Goal: Task Accomplishment & Management: Manage account settings

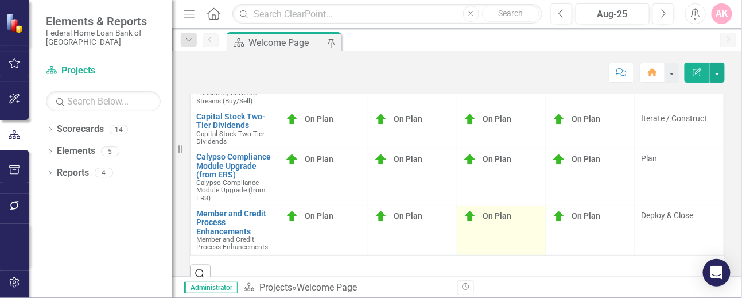
scroll to position [387, 0]
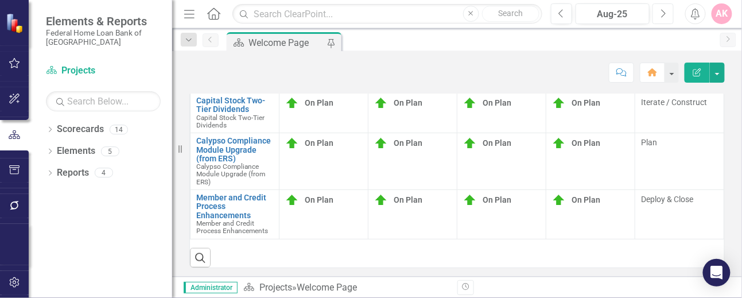
click at [662, 14] on icon "Next" at bounding box center [663, 14] width 6 height 10
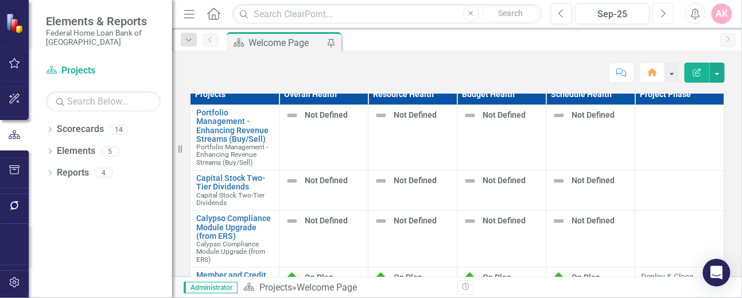
scroll to position [382, 0]
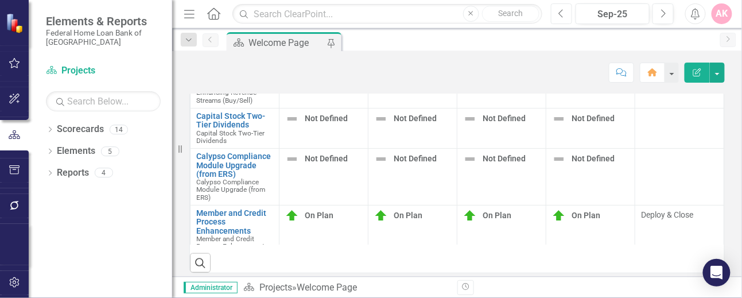
click at [562, 14] on icon "Previous" at bounding box center [561, 14] width 6 height 10
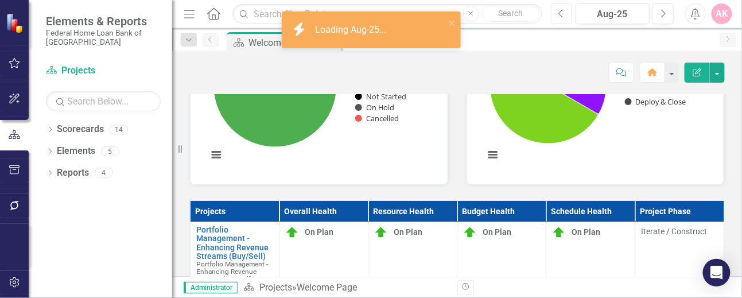
scroll to position [382, 0]
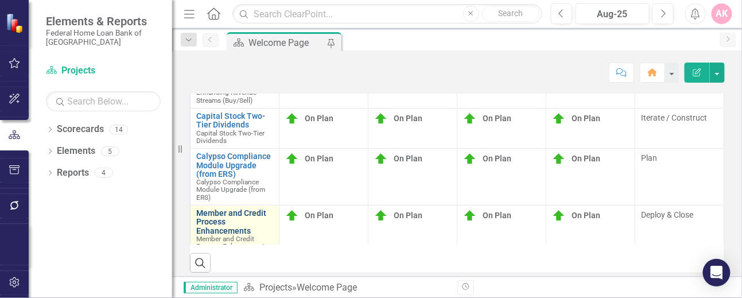
click at [213, 219] on link "Member and Credit Process Enhancements" at bounding box center [234, 222] width 77 height 26
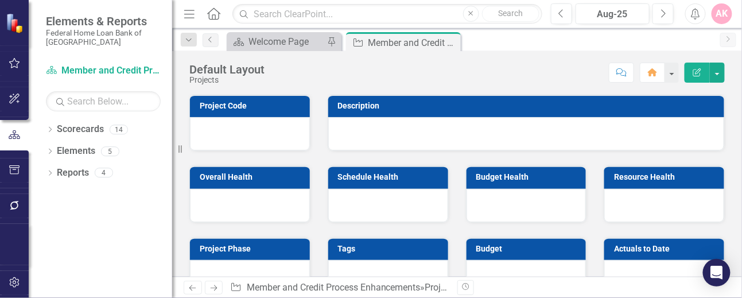
checkbox input "true"
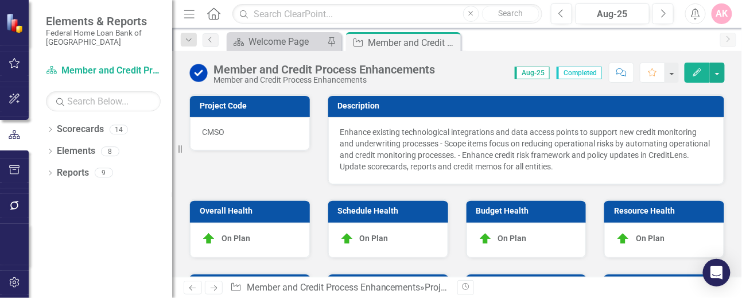
checkbox input "true"
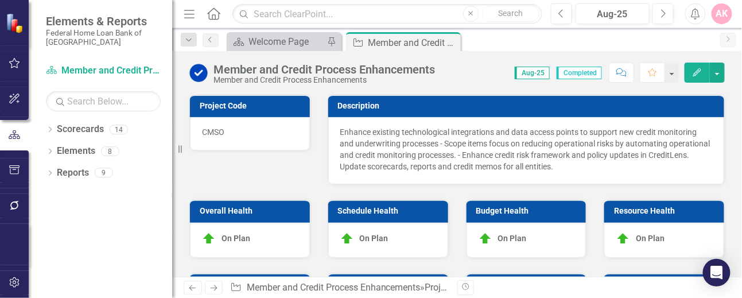
checkbox input "true"
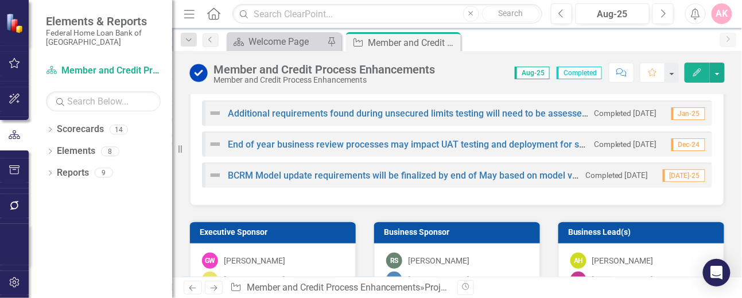
scroll to position [1128, 0]
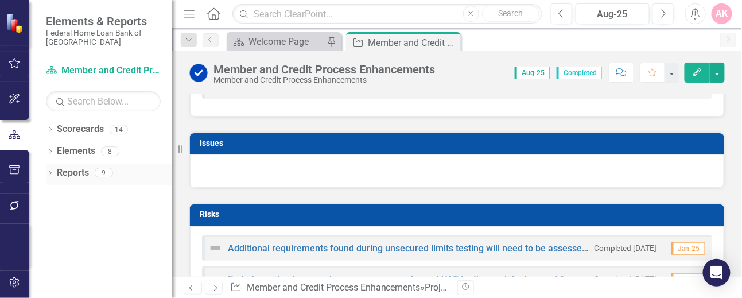
click at [52, 173] on icon "Dropdown" at bounding box center [50, 174] width 8 height 6
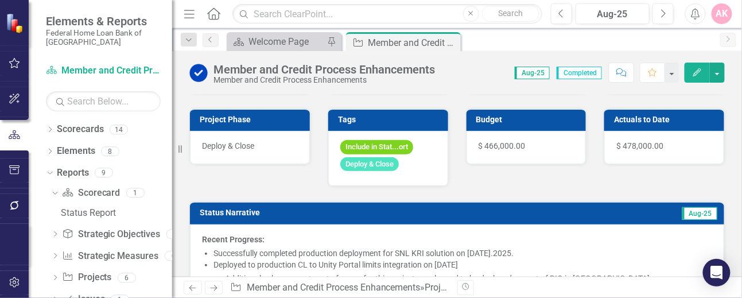
scroll to position [134, 0]
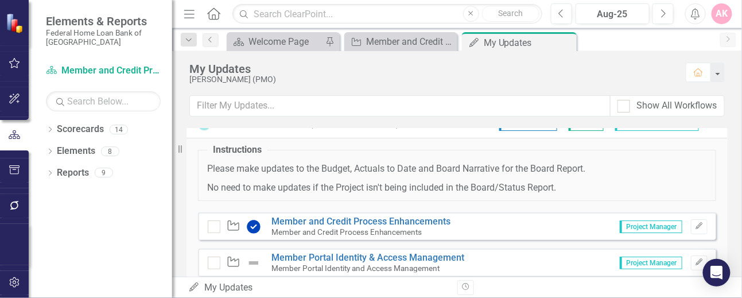
scroll to position [50, 0]
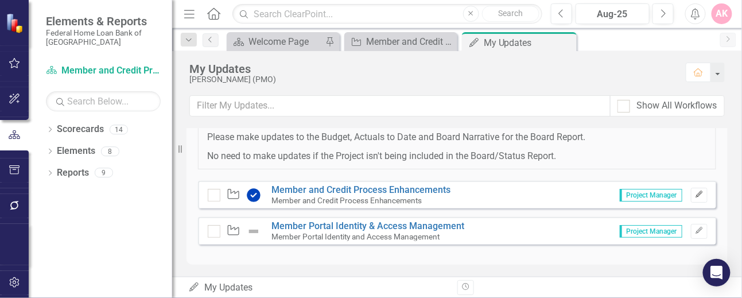
click at [695, 195] on icon "Edit" at bounding box center [699, 194] width 9 height 7
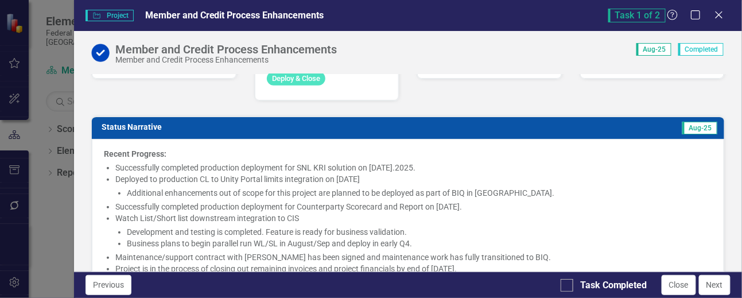
scroll to position [153, 0]
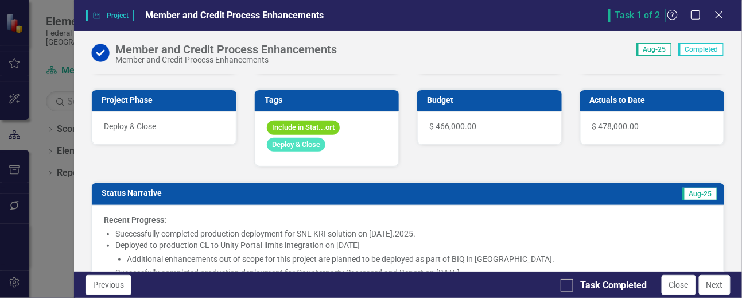
click at [313, 150] on span "Deploy & Close" at bounding box center [296, 145] width 58 height 14
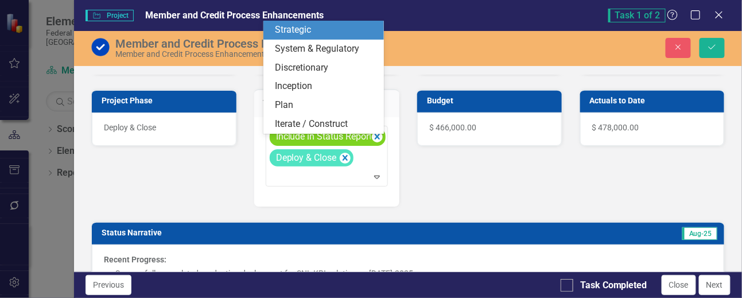
click at [345, 137] on div "Include in Status Report" at bounding box center [321, 136] width 98 height 17
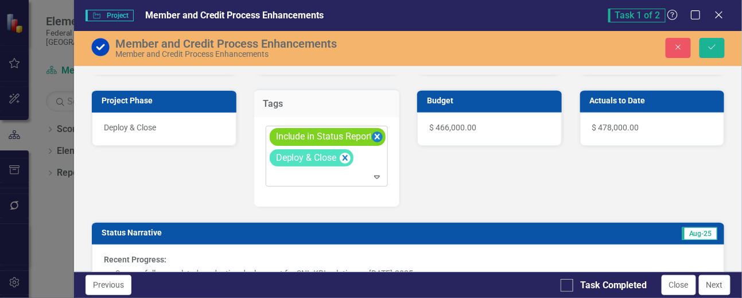
click at [373, 141] on icon "Remove [object Object]" at bounding box center [377, 137] width 11 height 14
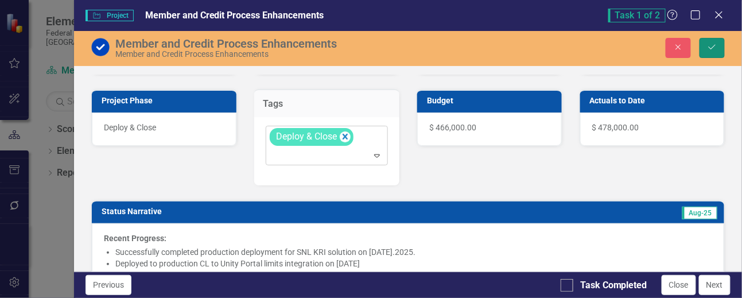
click at [712, 44] on icon "Save" at bounding box center [712, 47] width 10 height 8
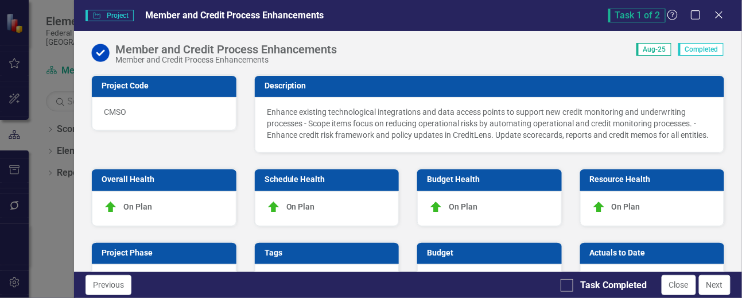
checkbox input "false"
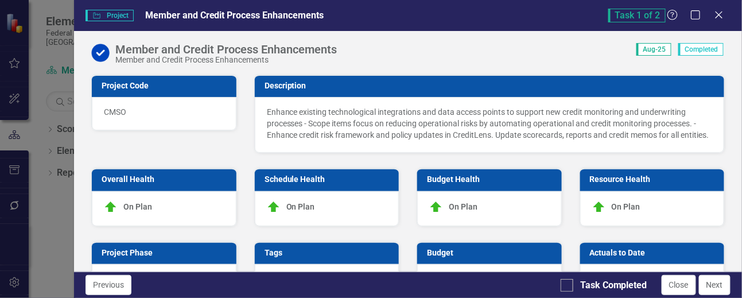
checkbox input "false"
checkbox input "true"
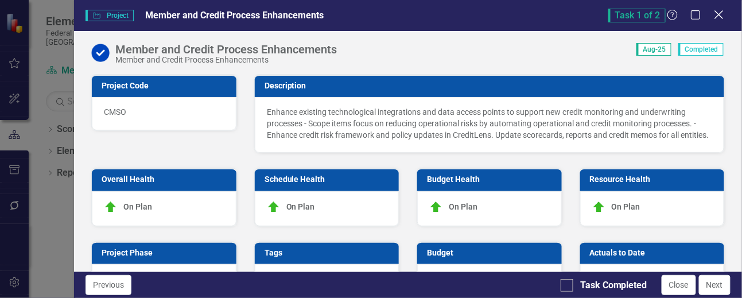
checkbox input "true"
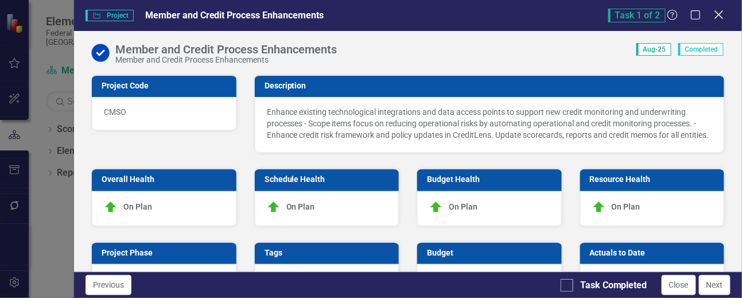
checkbox input "true"
click at [717, 15] on icon "Close" at bounding box center [718, 14] width 14 height 11
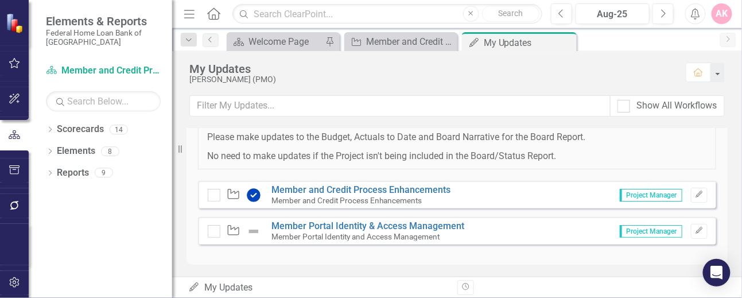
click at [250, 193] on img at bounding box center [254, 195] width 14 height 14
click at [267, 39] on div "Welcome Page" at bounding box center [285, 41] width 74 height 14
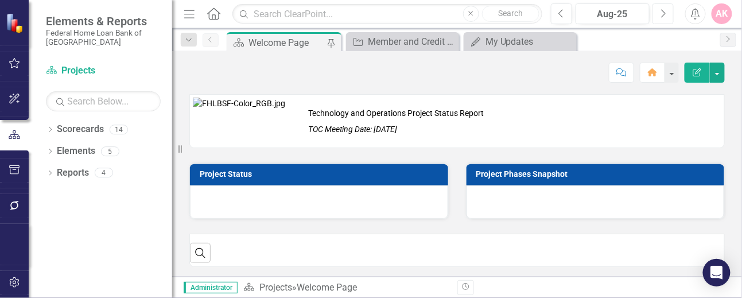
click at [660, 15] on icon "Next" at bounding box center [663, 14] width 6 height 10
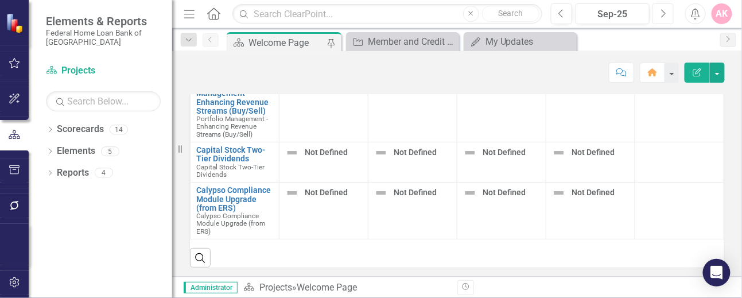
scroll to position [119, 0]
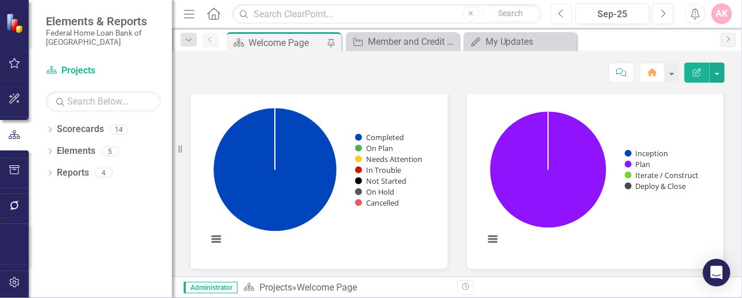
click at [565, 13] on button "Previous" at bounding box center [561, 13] width 21 height 21
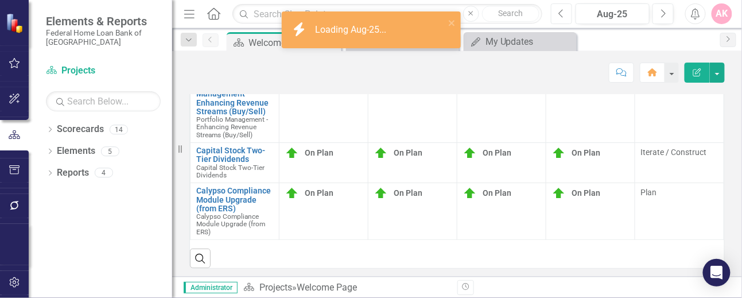
scroll to position [348, 0]
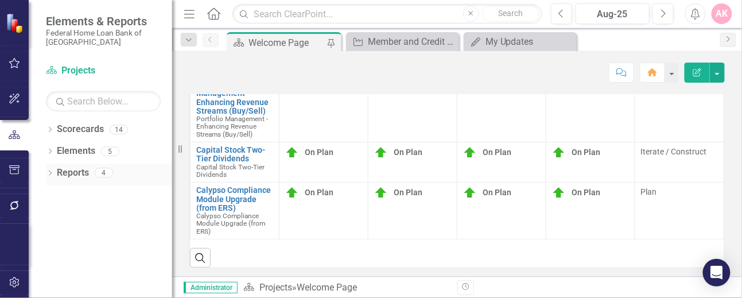
click at [49, 173] on icon "Dropdown" at bounding box center [50, 174] width 8 height 6
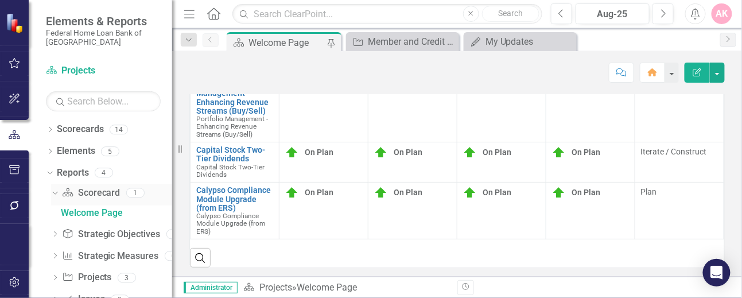
click at [93, 186] on link "Scorecard Scorecard" at bounding box center [91, 192] width 58 height 13
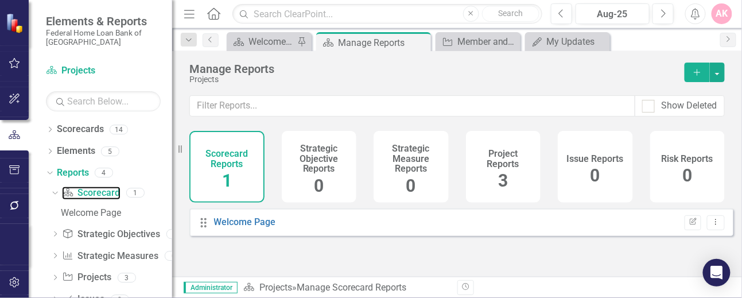
scroll to position [8, 0]
click at [218, 219] on link "Welcome Page" at bounding box center [245, 221] width 62 height 11
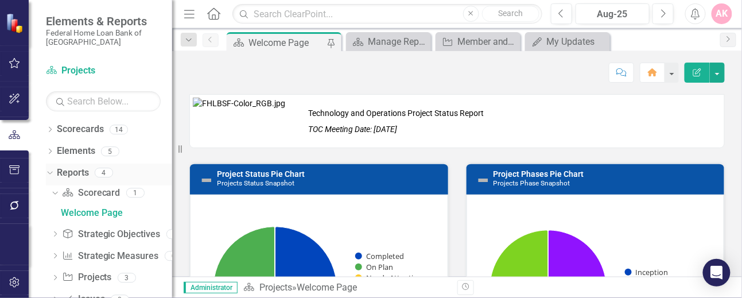
click at [49, 171] on icon "Dropdown" at bounding box center [48, 172] width 6 height 8
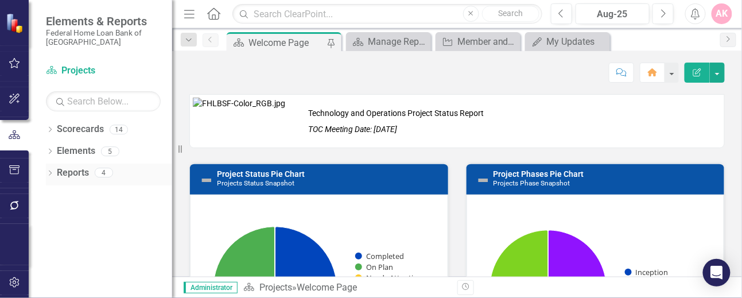
click at [48, 174] on icon "Dropdown" at bounding box center [50, 174] width 8 height 6
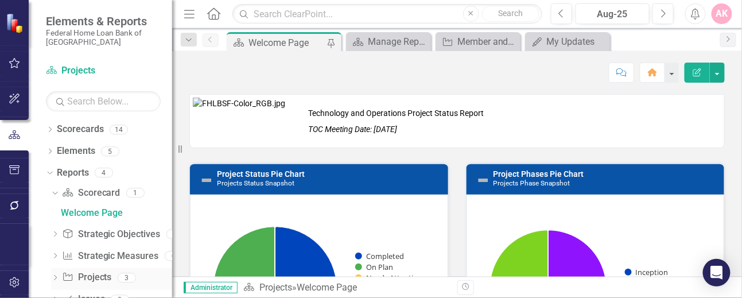
click at [93, 276] on link "Project Projects" at bounding box center [86, 277] width 49 height 13
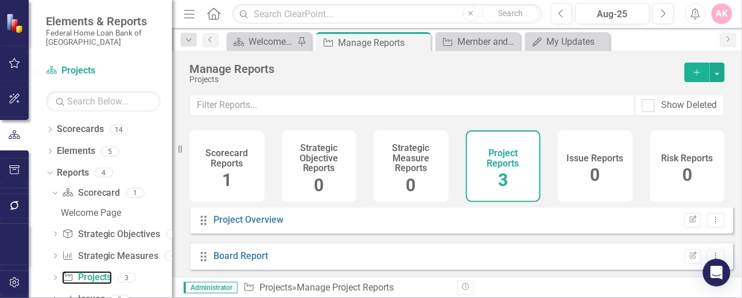
scroll to position [8, 0]
click at [234, 251] on link "Board Report" at bounding box center [241, 255] width 54 height 11
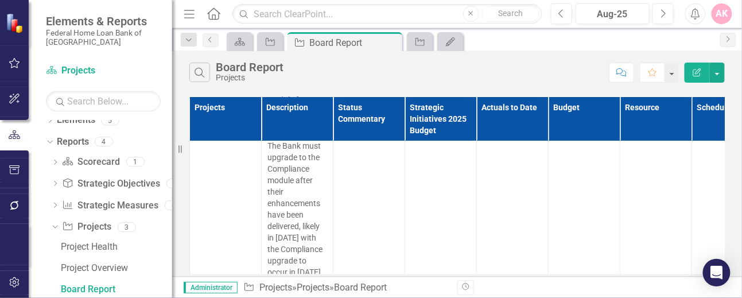
scroll to position [1285, 0]
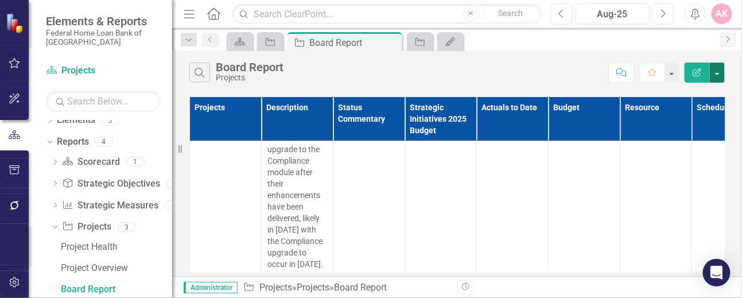
click at [719, 74] on button "button" at bounding box center [716, 73] width 15 height 20
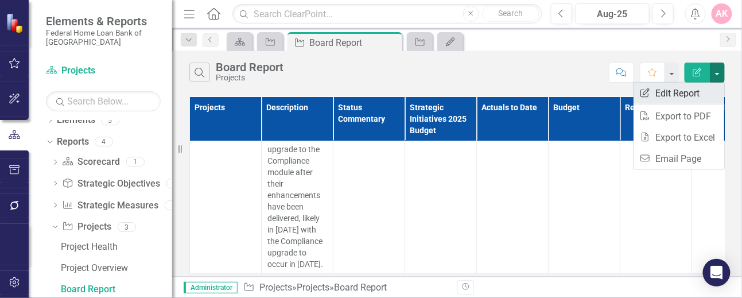
click at [675, 97] on link "Edit Report Edit Report" at bounding box center [678, 93] width 91 height 21
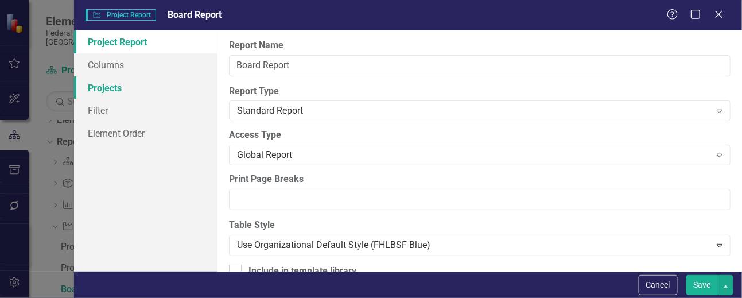
click at [102, 89] on link "Projects" at bounding box center [145, 87] width 143 height 23
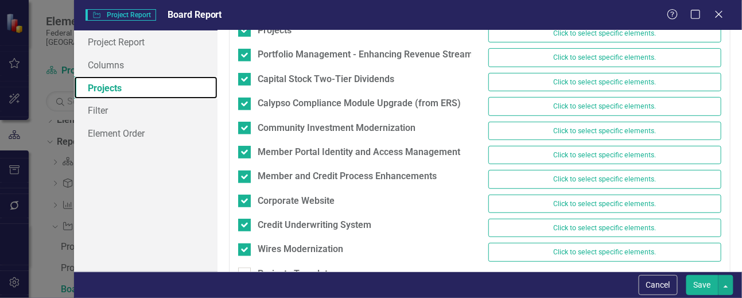
scroll to position [147, 0]
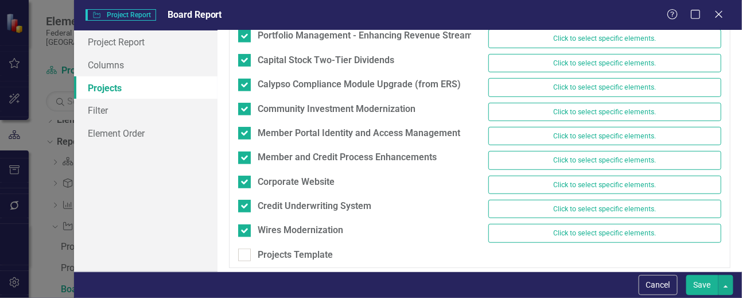
click at [704, 283] on button "Save" at bounding box center [702, 285] width 32 height 20
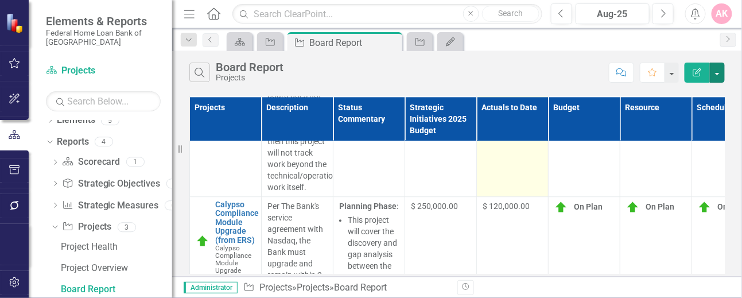
scroll to position [841, 0]
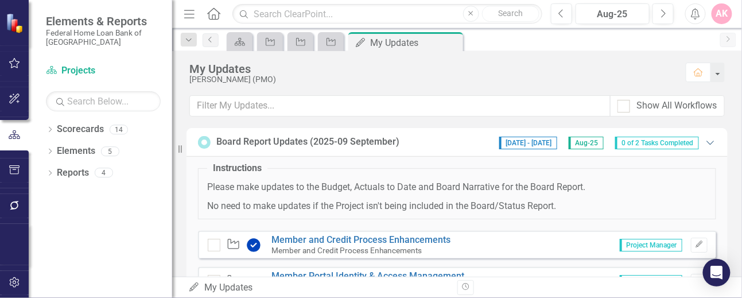
click at [704, 141] on icon "Expanded" at bounding box center [709, 142] width 11 height 9
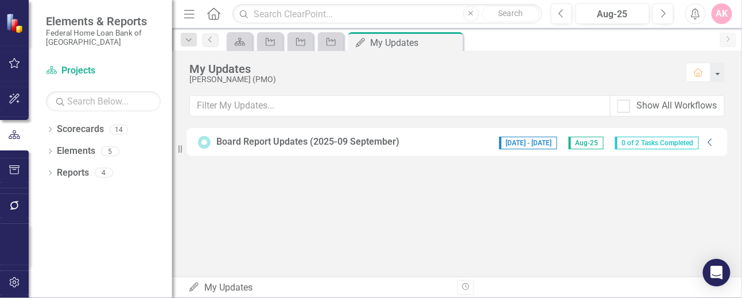
click at [712, 141] on icon "Collapse" at bounding box center [709, 142] width 11 height 9
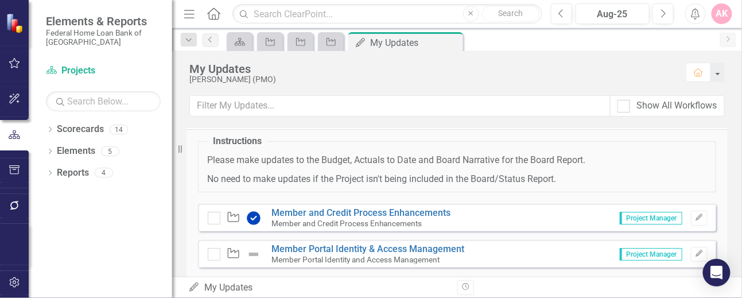
scroll to position [50, 0]
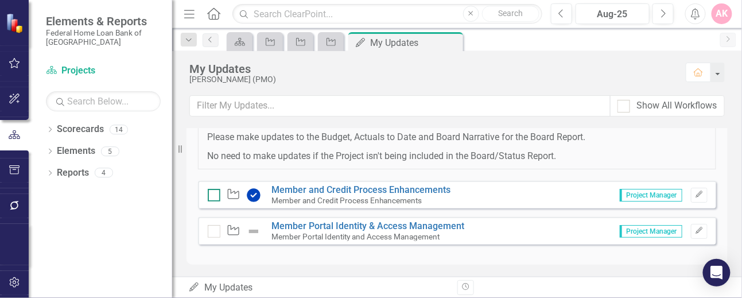
click at [216, 193] on div at bounding box center [214, 195] width 13 height 13
click at [215, 193] on input "checkbox" at bounding box center [211, 192] width 7 height 7
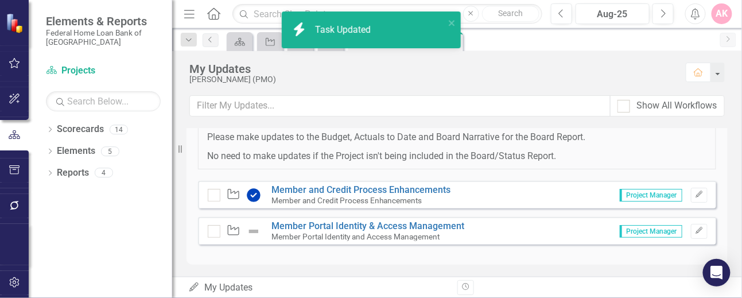
checkbox input "true"
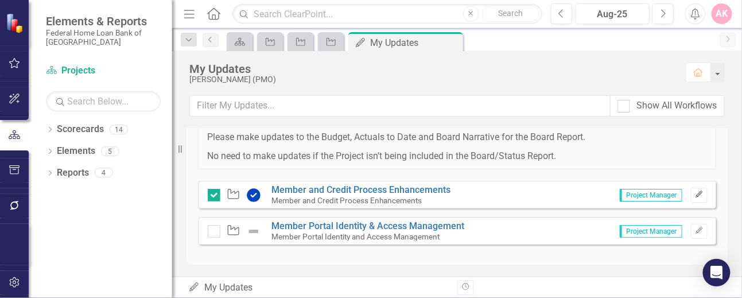
click at [695, 191] on icon "button" at bounding box center [698, 193] width 7 height 7
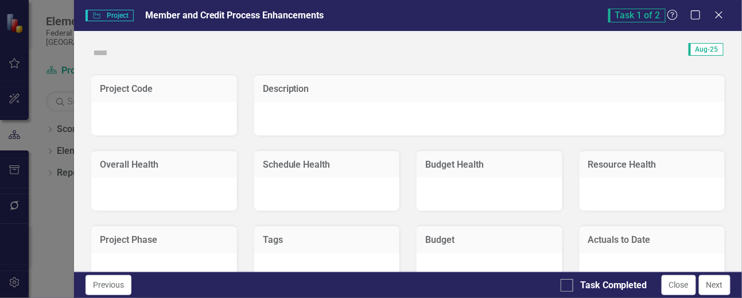
checkbox input "true"
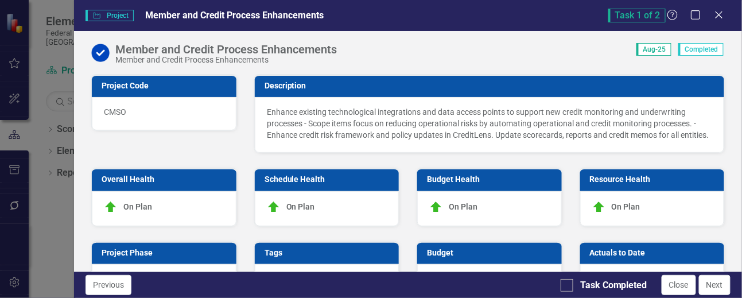
checkbox input "true"
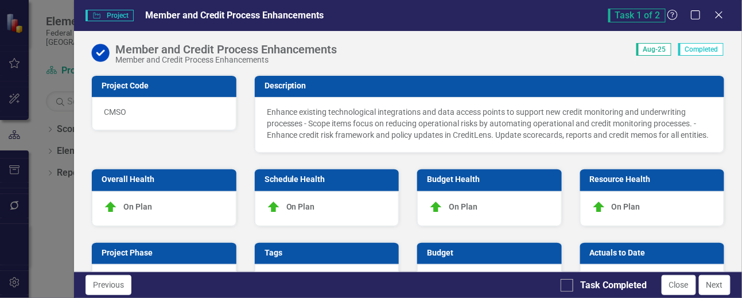
checkbox input "true"
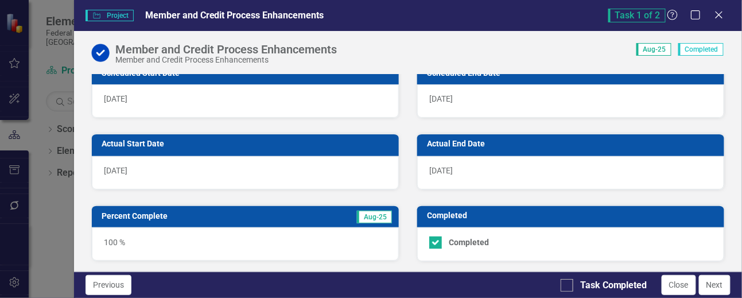
scroll to position [611, 0]
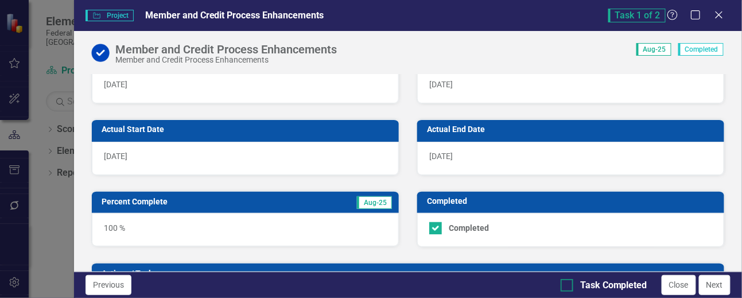
click at [566, 288] on div at bounding box center [566, 285] width 13 height 13
click at [566, 286] on input "Task Completed" at bounding box center [563, 282] width 7 height 7
checkbox input "true"
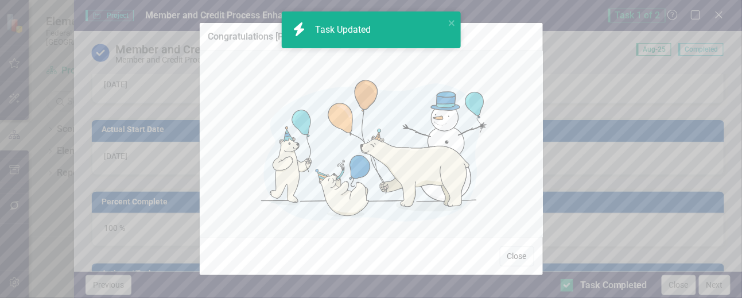
click at [508, 252] on button "Close" at bounding box center [517, 256] width 34 height 20
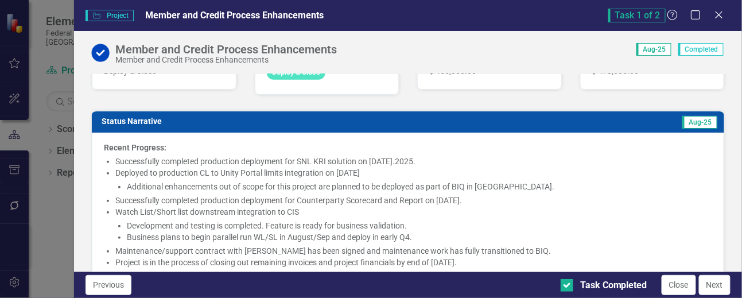
scroll to position [86, 0]
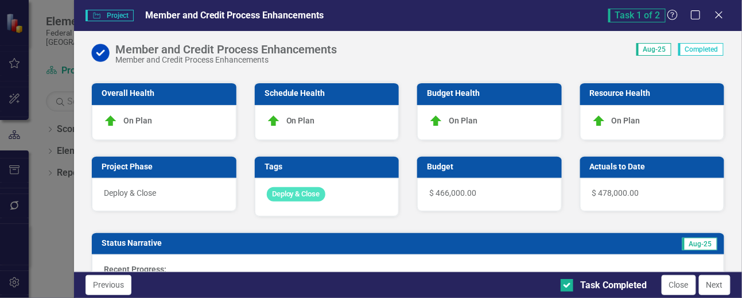
click at [359, 202] on div "Deploy & Close" at bounding box center [327, 197] width 144 height 38
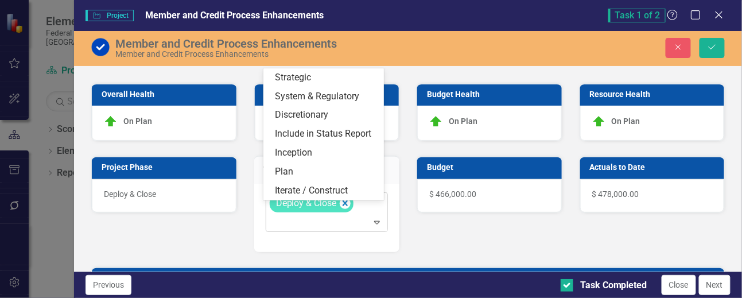
click at [371, 227] on icon "Expand" at bounding box center [376, 221] width 11 height 9
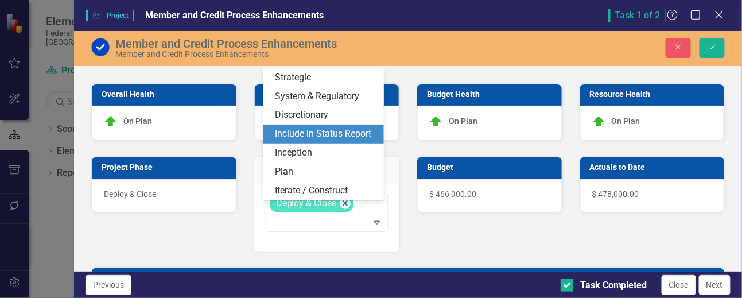
click at [327, 132] on span "Include in Status Report" at bounding box center [323, 133] width 96 height 11
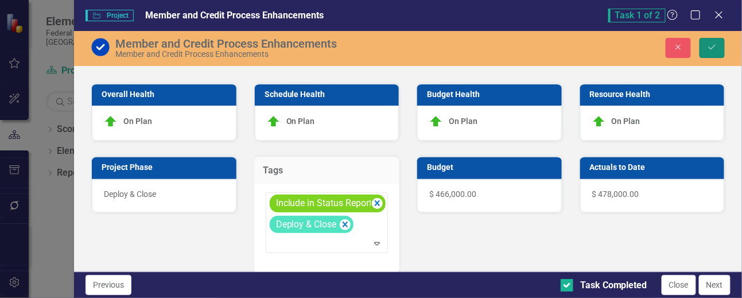
click at [715, 48] on icon "Save" at bounding box center [712, 47] width 10 height 8
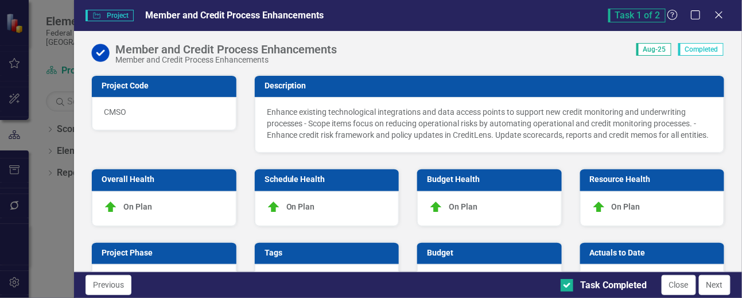
checkbox input "false"
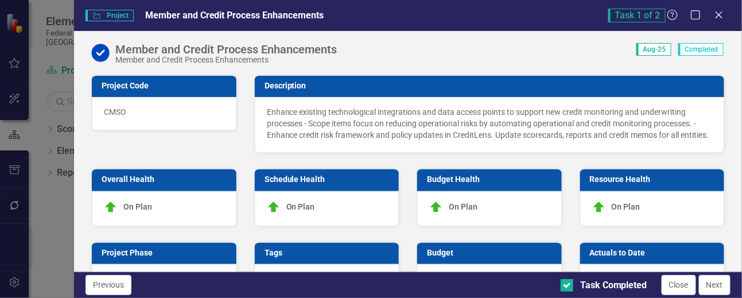
checkbox input "false"
checkbox input "true"
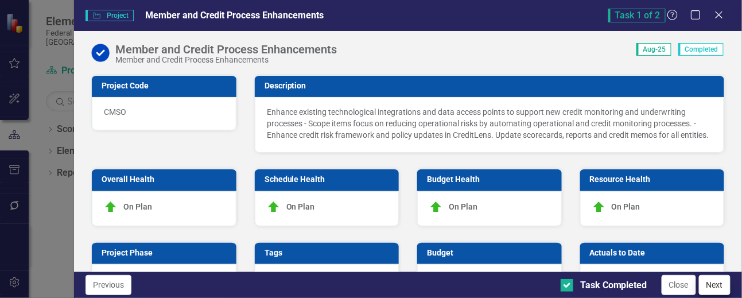
checkbox input "true"
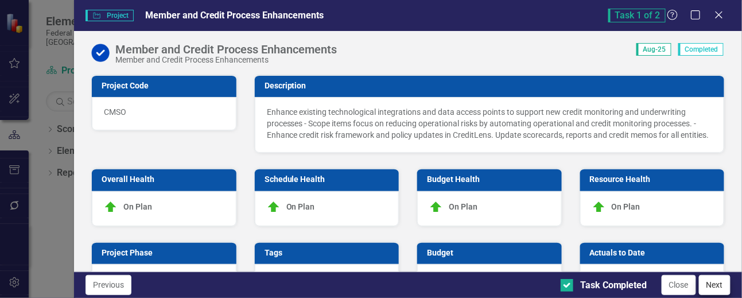
checkbox input "true"
click at [680, 285] on button "Close" at bounding box center [678, 285] width 34 height 20
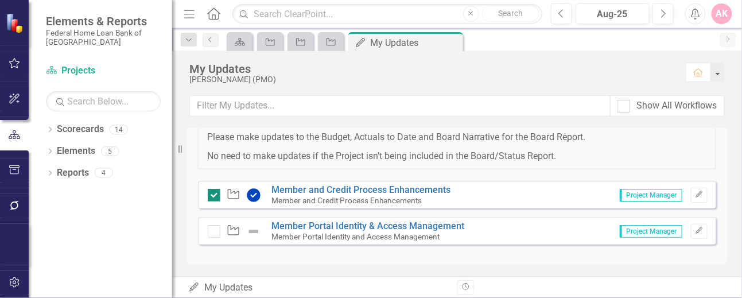
click at [216, 196] on div at bounding box center [214, 195] width 13 height 13
click at [215, 196] on input "checkbox" at bounding box center [211, 192] width 7 height 7
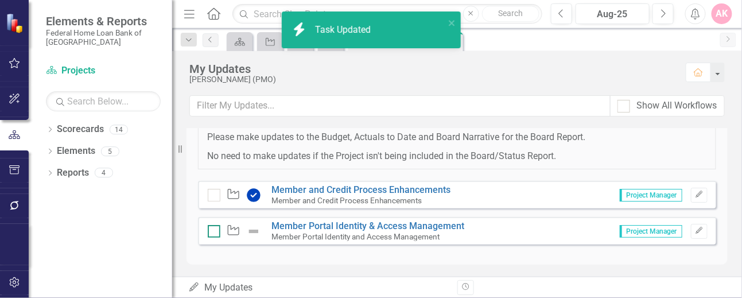
checkbox input "false"
click at [210, 228] on input "checkbox" at bounding box center [211, 228] width 7 height 7
checkbox input "true"
click at [215, 190] on div at bounding box center [214, 195] width 13 height 13
click at [215, 190] on input "checkbox" at bounding box center [211, 192] width 7 height 7
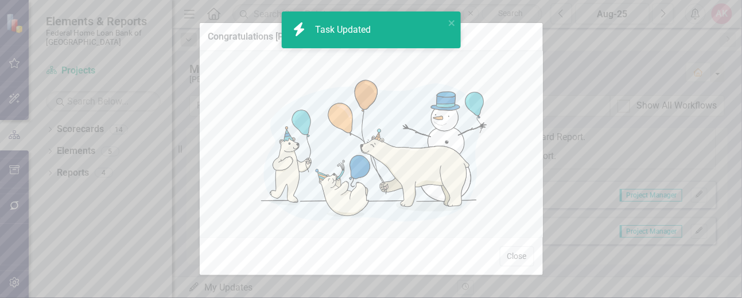
checkbox input "true"
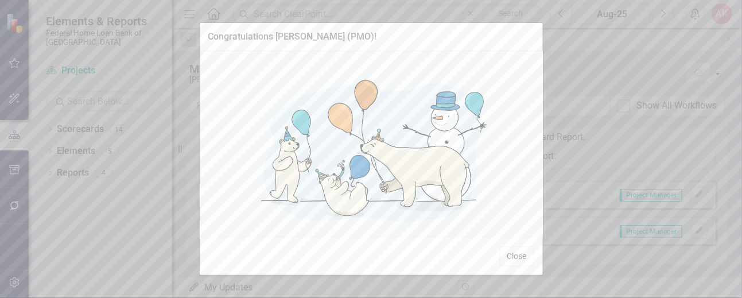
click at [516, 258] on button "Close" at bounding box center [517, 256] width 34 height 20
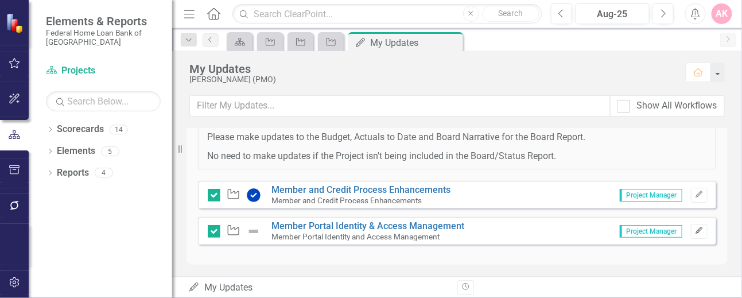
click at [695, 229] on icon "Edit" at bounding box center [699, 230] width 9 height 7
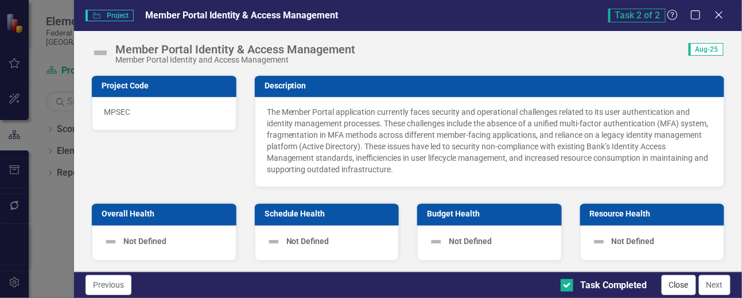
click at [678, 285] on button "Close" at bounding box center [678, 285] width 34 height 20
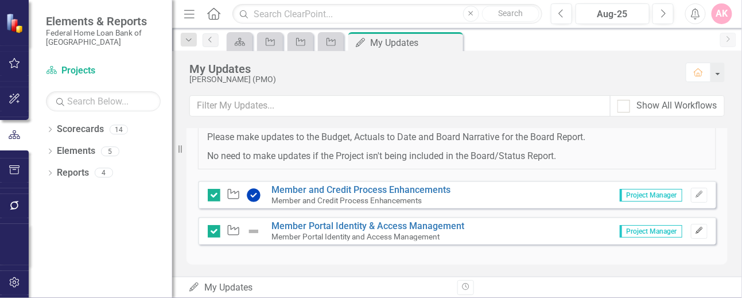
click at [695, 231] on icon "Edit" at bounding box center [699, 230] width 9 height 7
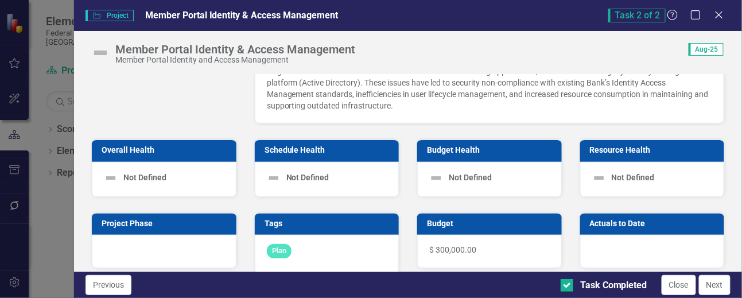
scroll to position [153, 0]
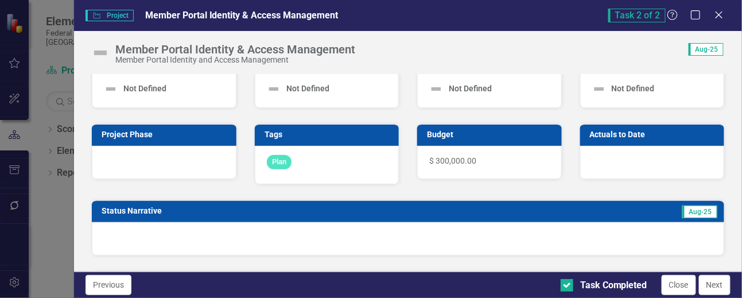
click at [643, 167] on div at bounding box center [652, 162] width 144 height 33
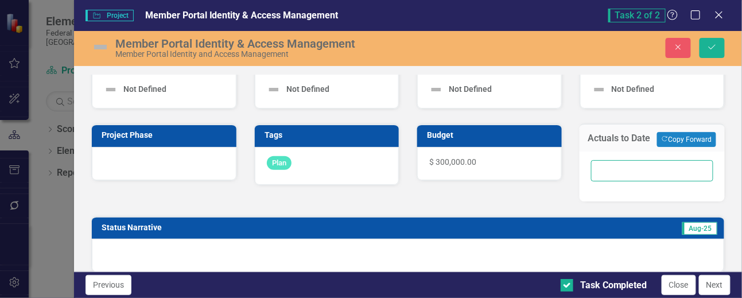
click at [634, 174] on input "number" at bounding box center [652, 170] width 122 height 21
paste input "5400.00"
drag, startPoint x: 612, startPoint y: 177, endPoint x: 664, endPoint y: 177, distance: 52.2
click at [664, 177] on input "5400.00" at bounding box center [652, 170] width 122 height 21
click at [598, 177] on input "5400" at bounding box center [652, 170] width 122 height 21
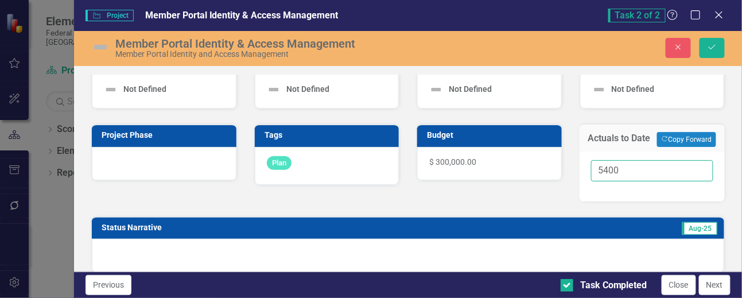
type input "5400"
click at [668, 197] on div "5400" at bounding box center [651, 176] width 145 height 50
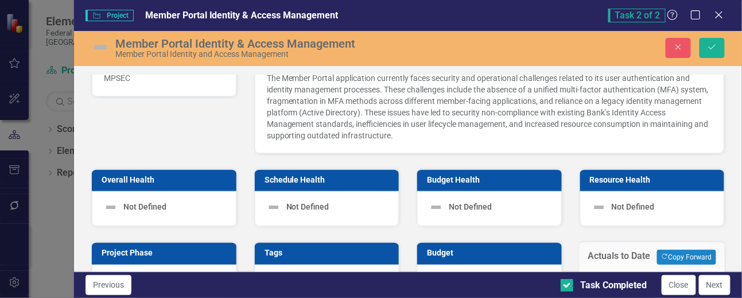
scroll to position [0, 0]
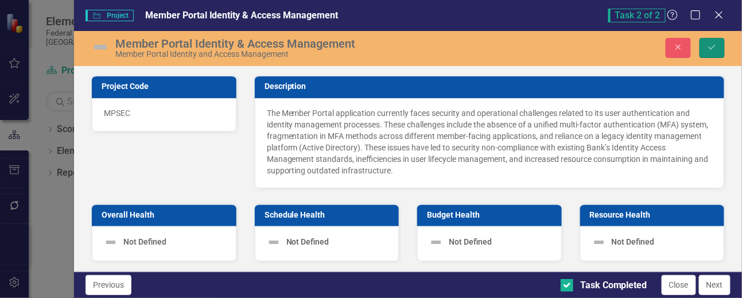
click at [710, 42] on button "Save" at bounding box center [711, 48] width 25 height 20
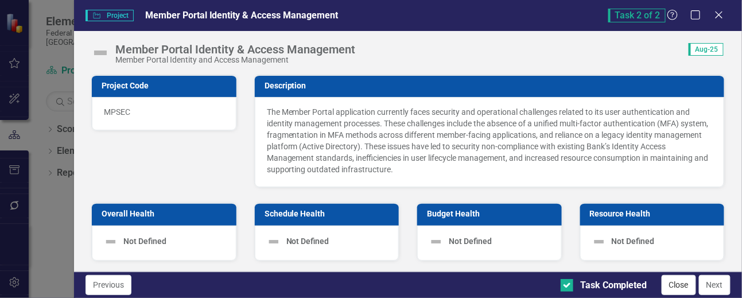
click at [678, 285] on button "Close" at bounding box center [678, 285] width 34 height 20
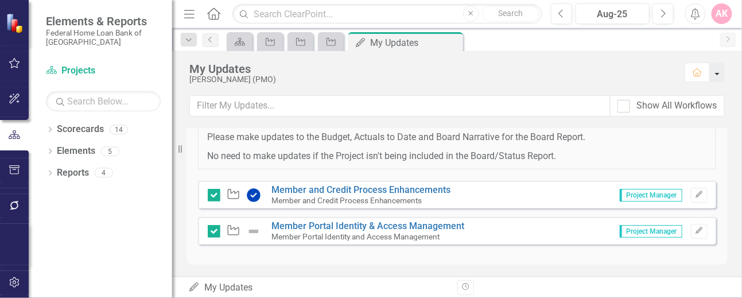
click at [720, 68] on button "button" at bounding box center [716, 72] width 15 height 19
click at [598, 71] on div "My Updates" at bounding box center [431, 69] width 485 height 13
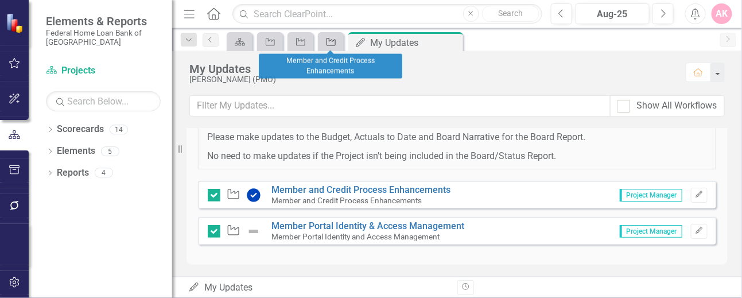
click at [337, 36] on div "Project" at bounding box center [329, 41] width 16 height 14
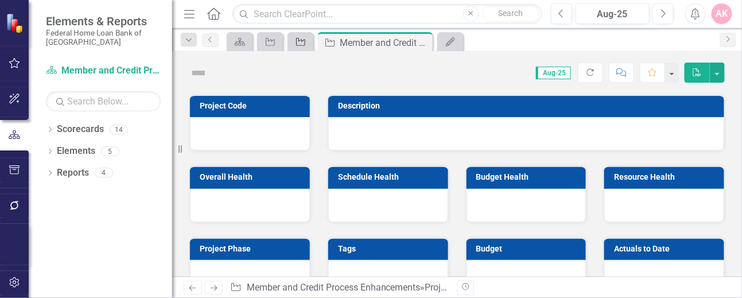
click at [297, 43] on icon "Project" at bounding box center [300, 41] width 11 height 9
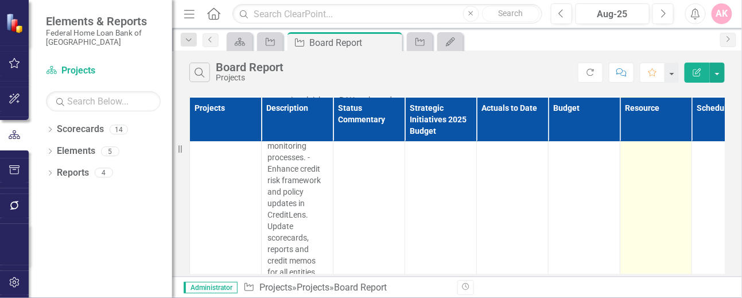
scroll to position [1636, 0]
